Goal: Information Seeking & Learning: Learn about a topic

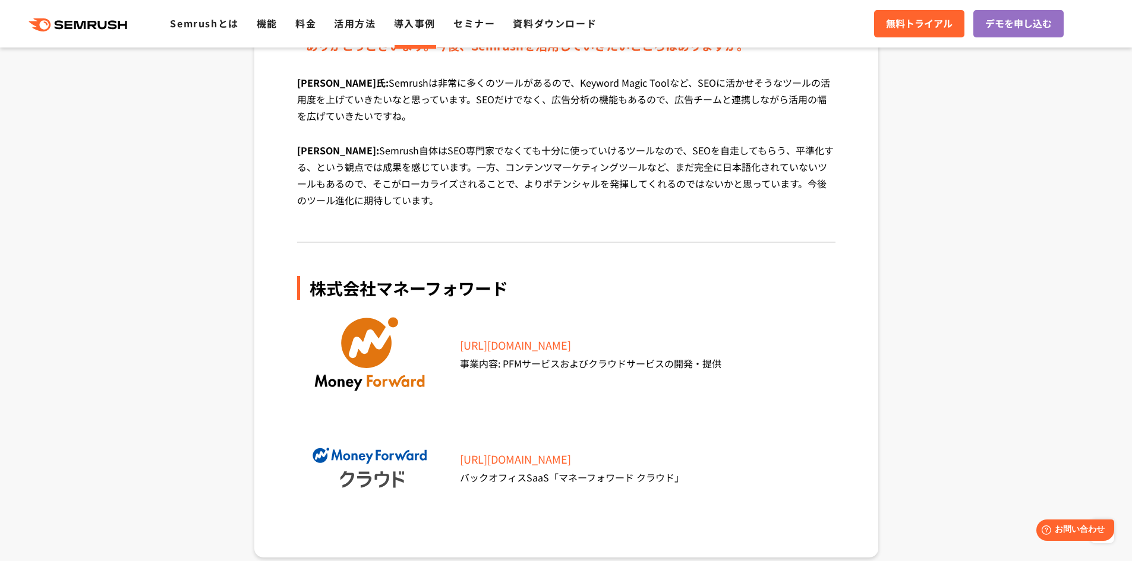
scroll to position [4218, 0]
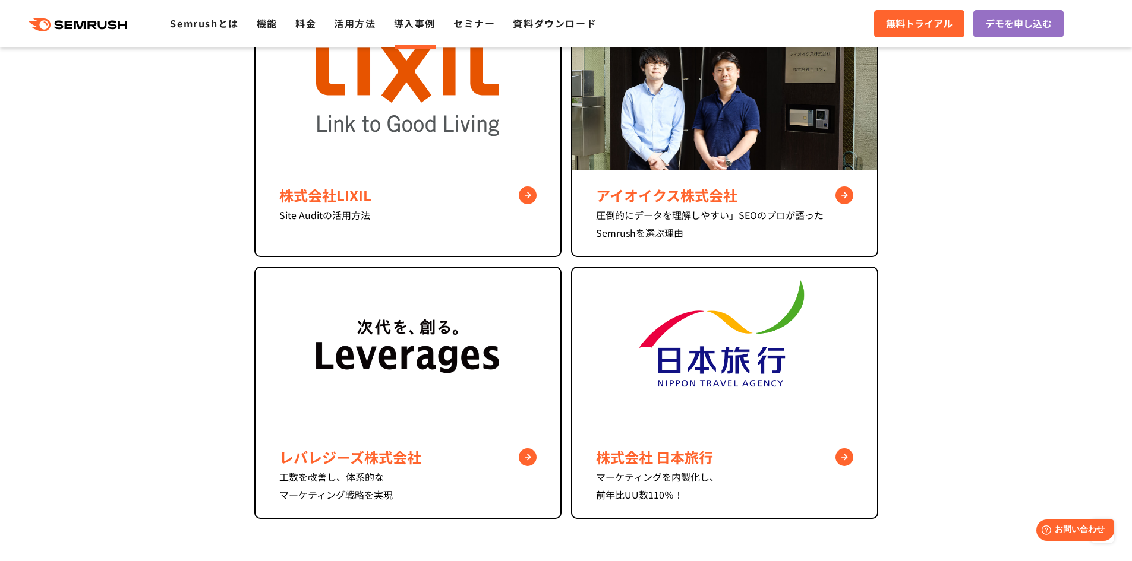
scroll to position [756, 0]
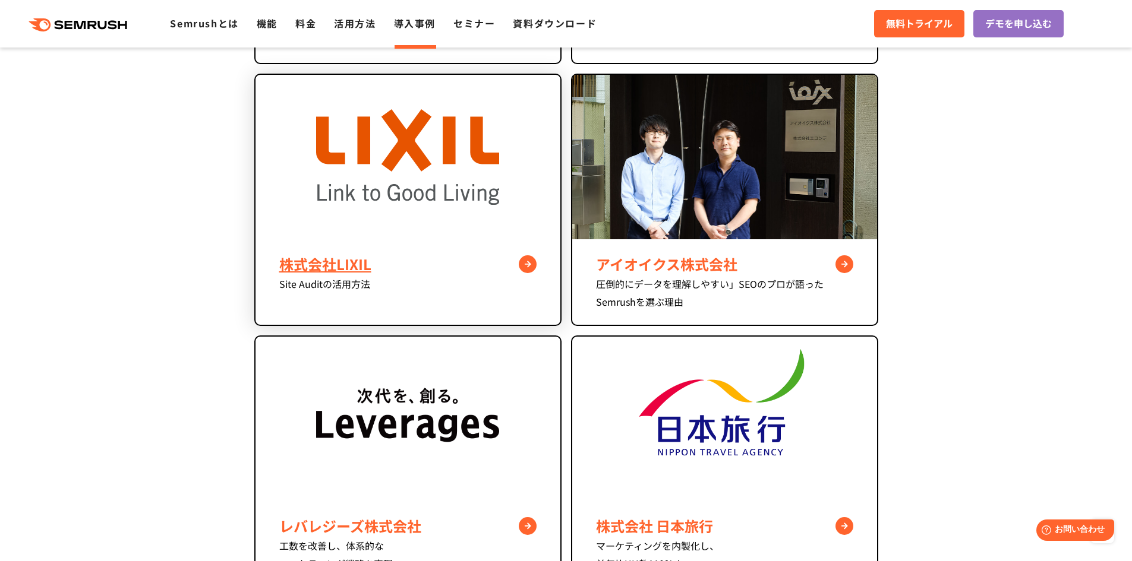
click at [408, 266] on div "株式会社LIXIL" at bounding box center [407, 264] width 257 height 21
